Goal: Task Accomplishment & Management: Complete application form

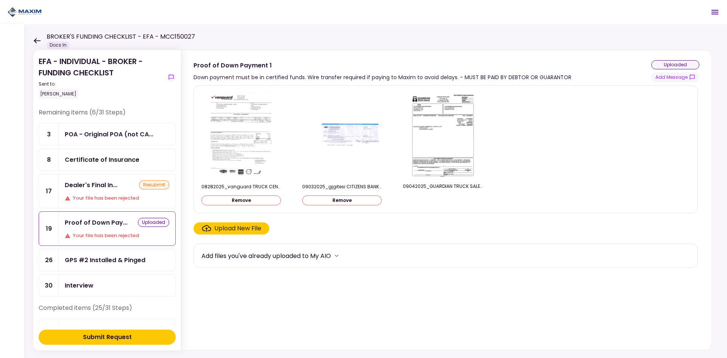
scroll to position [38, 0]
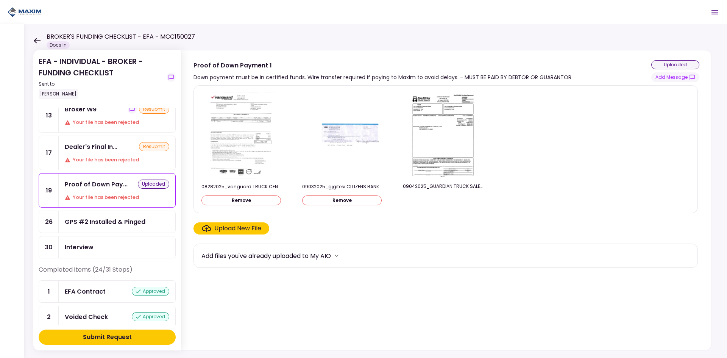
scroll to position [38, 0]
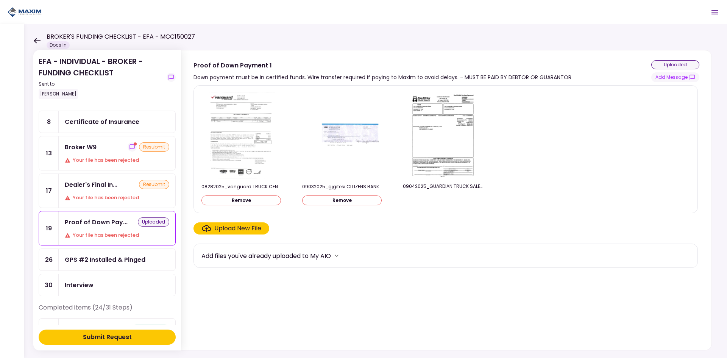
click at [83, 148] on div "Broker W9" at bounding box center [81, 146] width 32 height 9
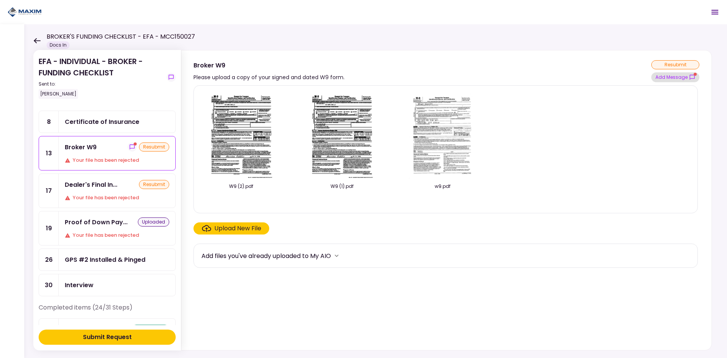
click at [666, 79] on button "Add Message" at bounding box center [675, 77] width 48 height 10
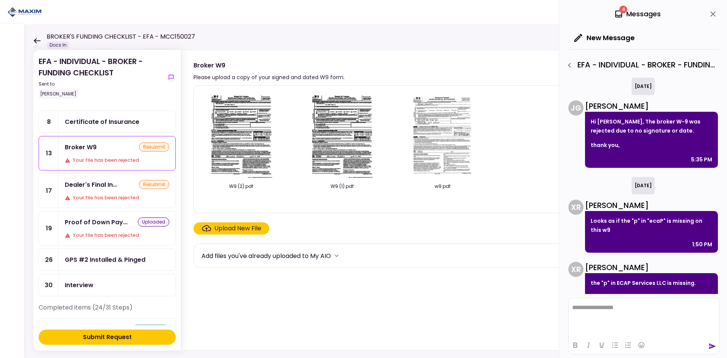
scroll to position [15, 0]
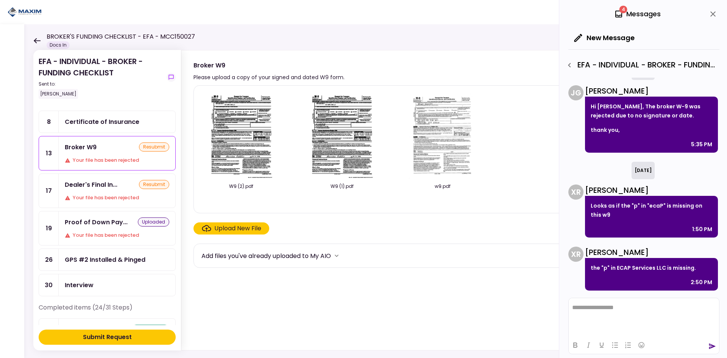
click at [243, 126] on img at bounding box center [241, 135] width 67 height 87
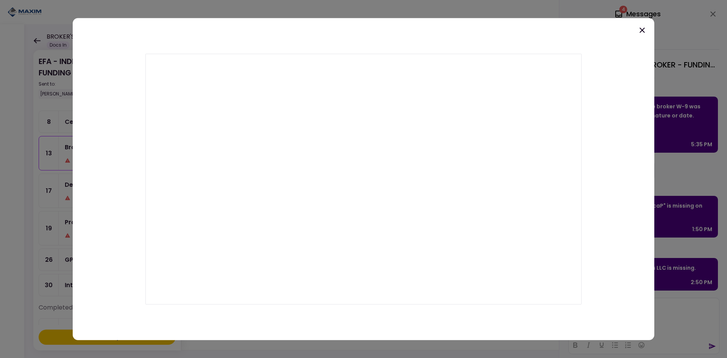
click at [640, 30] on icon at bounding box center [642, 29] width 9 height 9
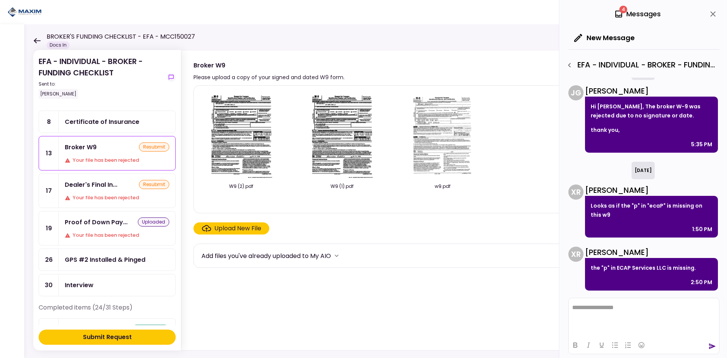
click at [345, 127] on img at bounding box center [341, 135] width 67 height 87
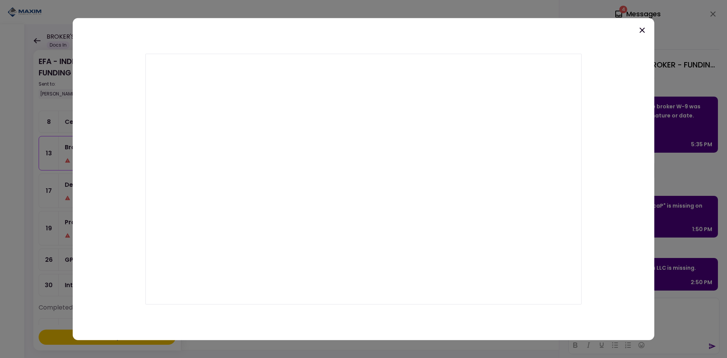
click at [641, 26] on icon at bounding box center [642, 29] width 9 height 9
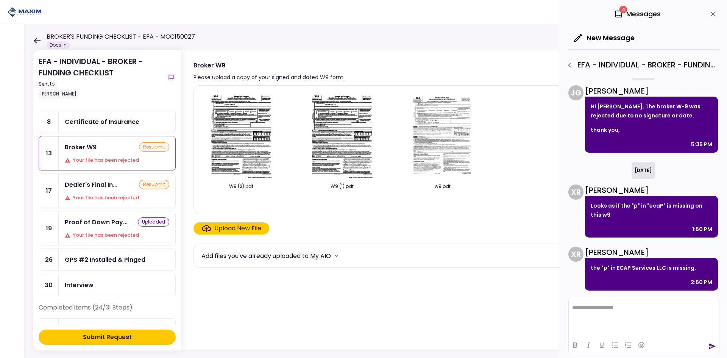
click at [449, 138] on img at bounding box center [442, 135] width 67 height 87
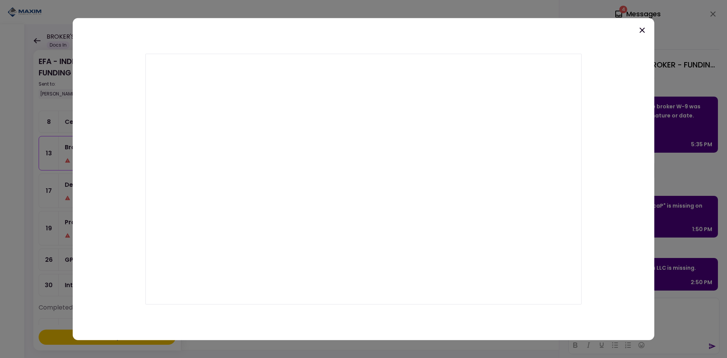
click at [641, 26] on icon at bounding box center [642, 29] width 9 height 9
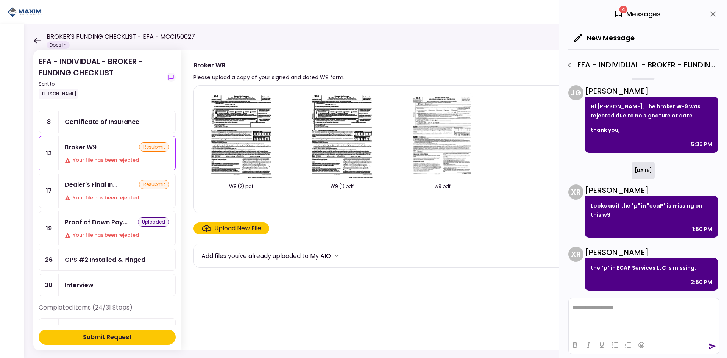
click at [97, 155] on div "Broker W9 resubmit Your file has been rejected" at bounding box center [117, 153] width 117 height 34
click at [219, 229] on div "Upload New File" at bounding box center [237, 228] width 47 height 9
click at [0, 0] on input "Upload New File" at bounding box center [0, 0] width 0 height 0
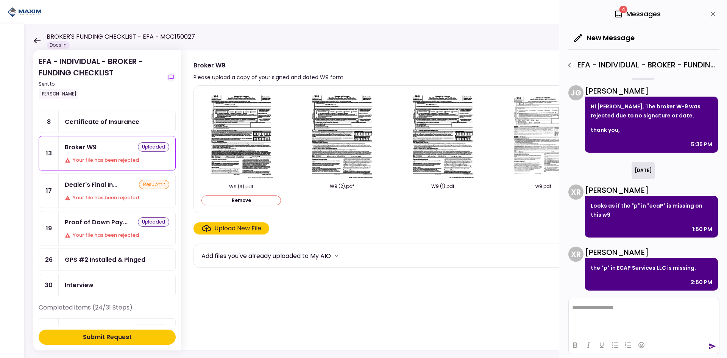
click at [253, 134] on img at bounding box center [241, 135] width 67 height 87
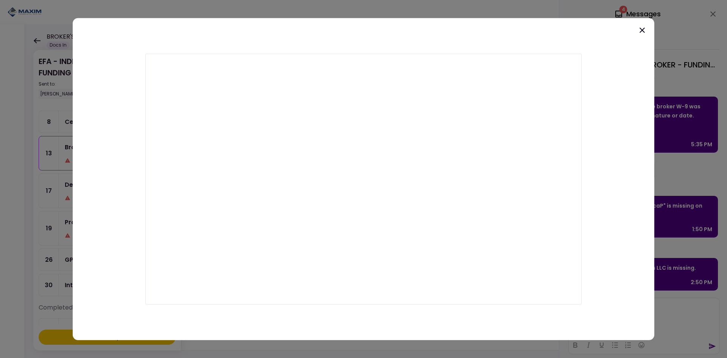
click at [641, 31] on icon at bounding box center [642, 29] width 5 height 5
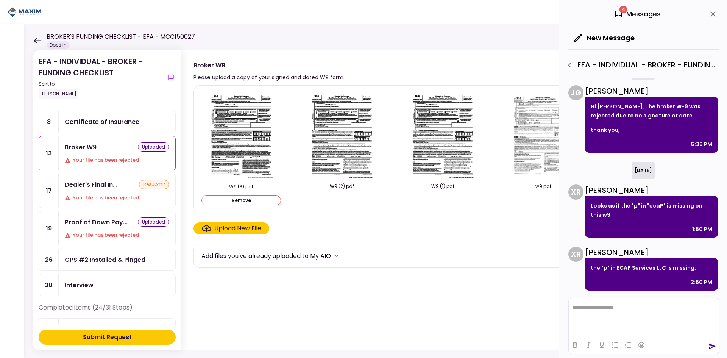
click at [336, 126] on img at bounding box center [341, 135] width 67 height 87
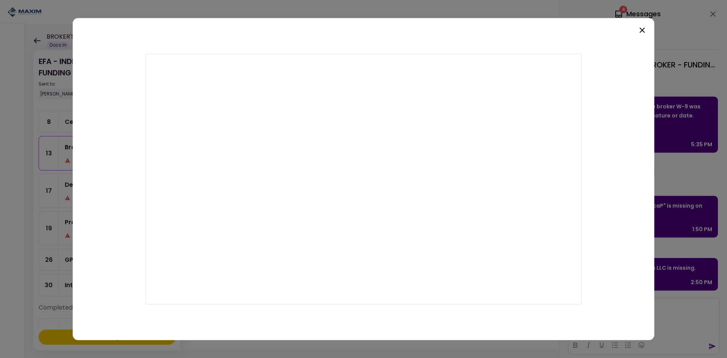
click at [641, 33] on icon at bounding box center [642, 29] width 9 height 9
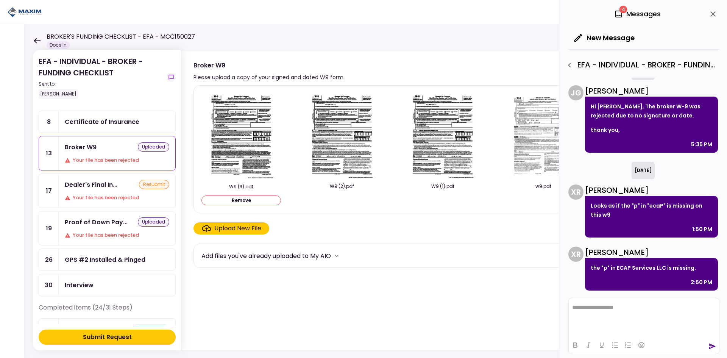
click at [108, 334] on div "Submit Request" at bounding box center [107, 336] width 49 height 9
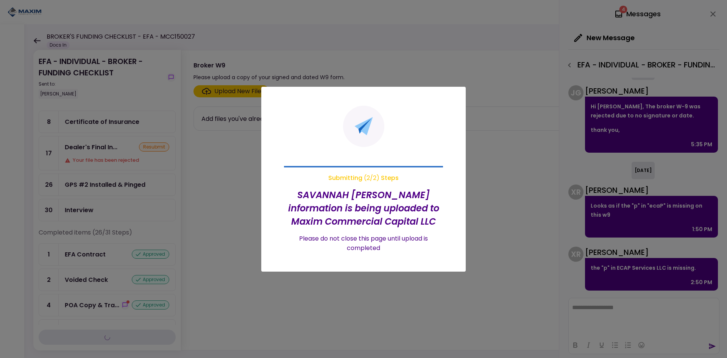
click at [604, 306] on div at bounding box center [363, 179] width 727 height 358
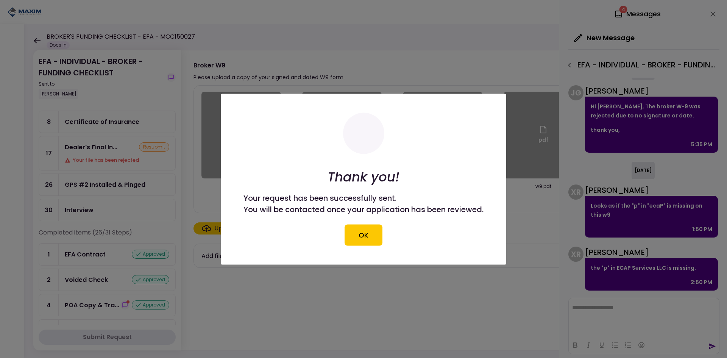
click at [605, 306] on div at bounding box center [363, 179] width 727 height 358
click at [363, 236] on button "OK" at bounding box center [364, 234] width 38 height 21
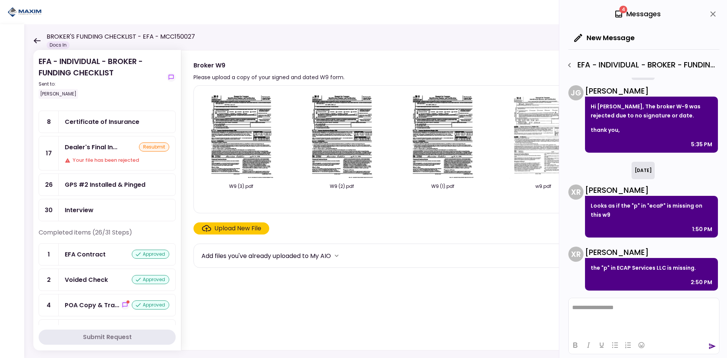
click at [218, 122] on img at bounding box center [241, 135] width 67 height 87
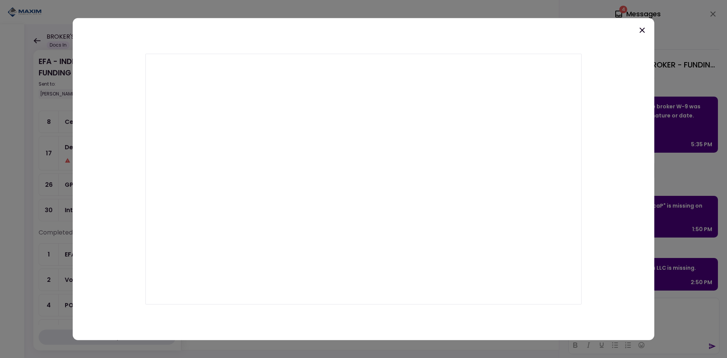
click at [637, 33] on div at bounding box center [364, 179] width 582 height 322
click at [644, 28] on icon at bounding box center [642, 29] width 5 height 5
